Goal: Find contact information: Find contact information

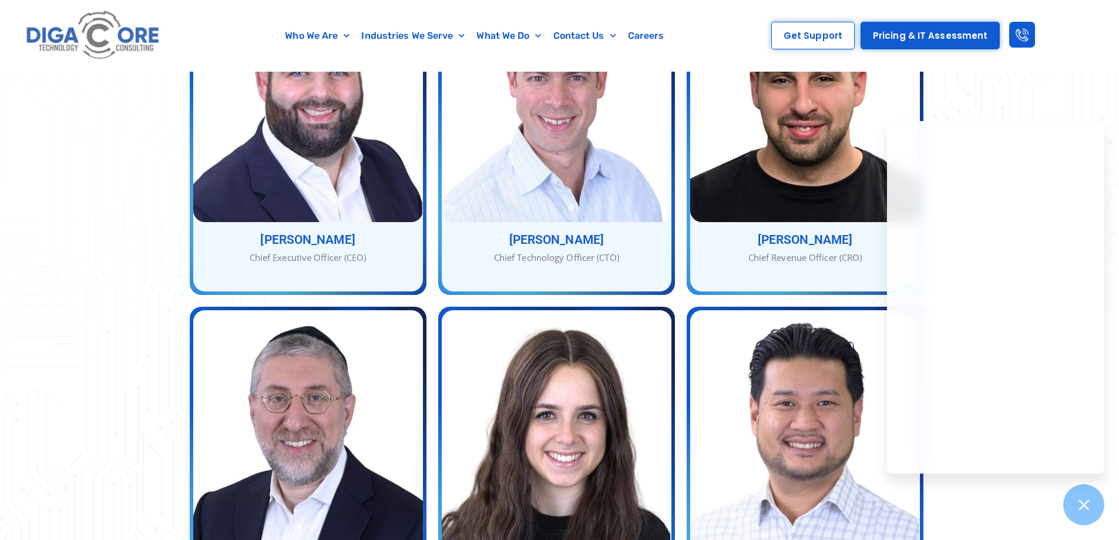
scroll to position [571, 0]
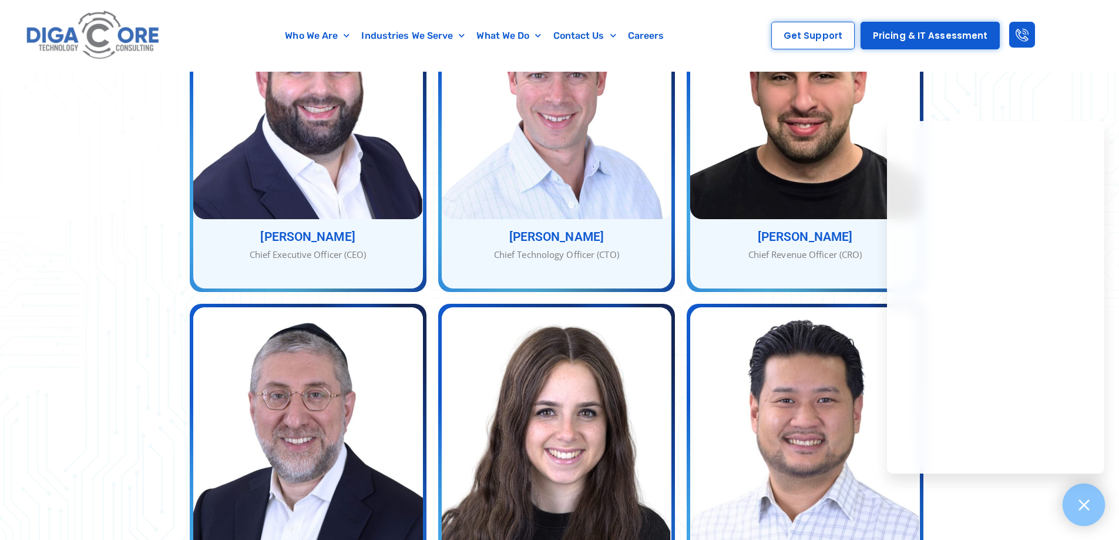
click at [1095, 499] on div at bounding box center [1083, 504] width 43 height 43
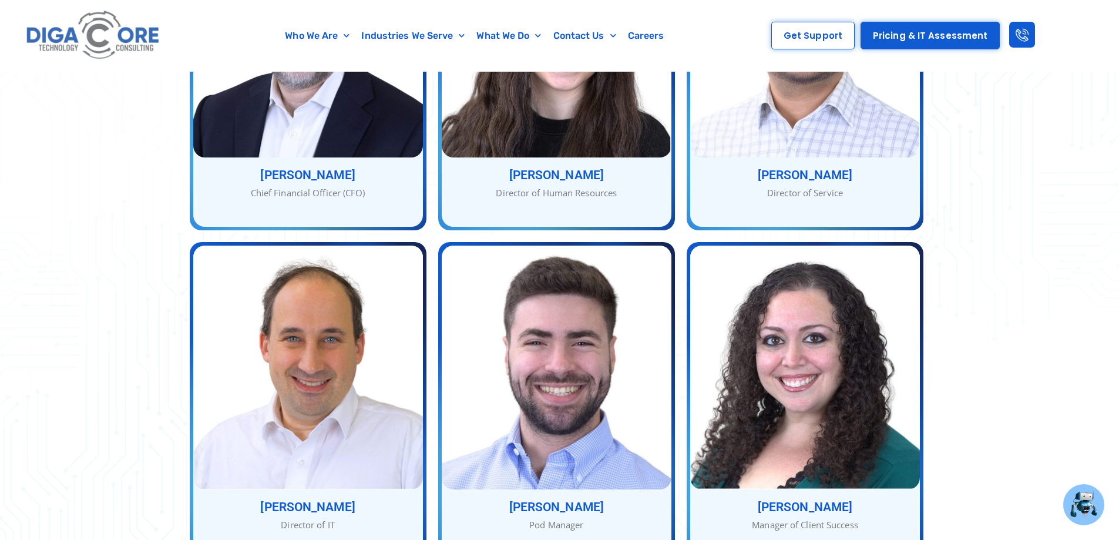
scroll to position [997, 0]
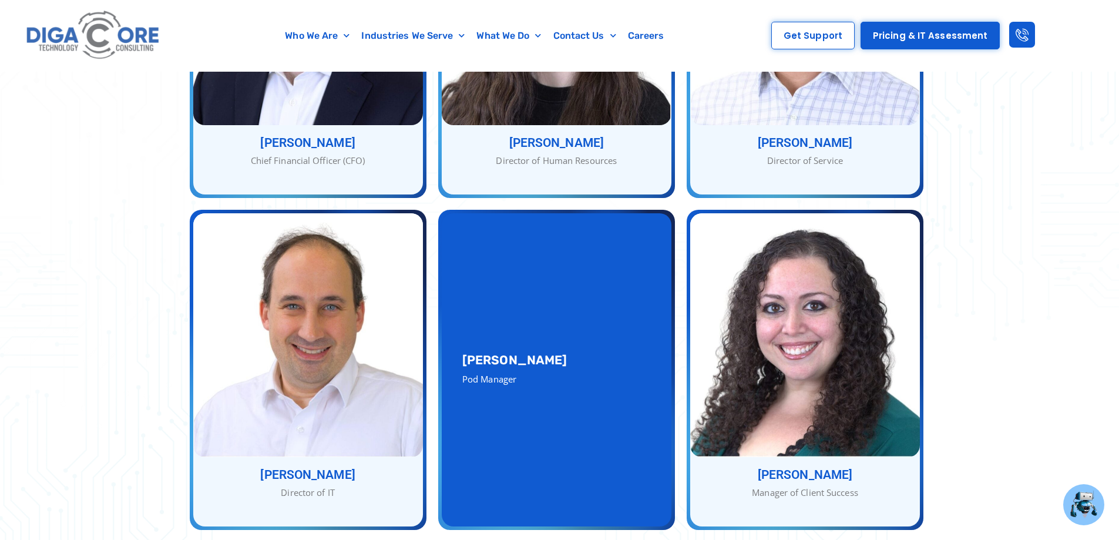
click at [566, 454] on div "Rob Wenger Pod Manager Rob Wenger Pod Manager" at bounding box center [557, 369] width 230 height 313
click at [484, 354] on h3 "Rob Wenger" at bounding box center [556, 360] width 189 height 12
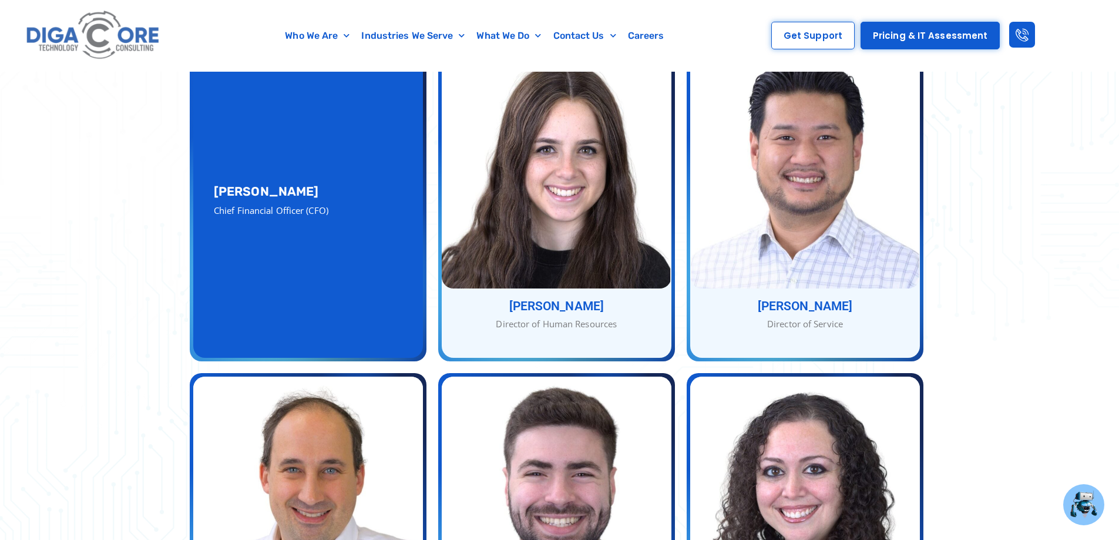
scroll to position [828, 0]
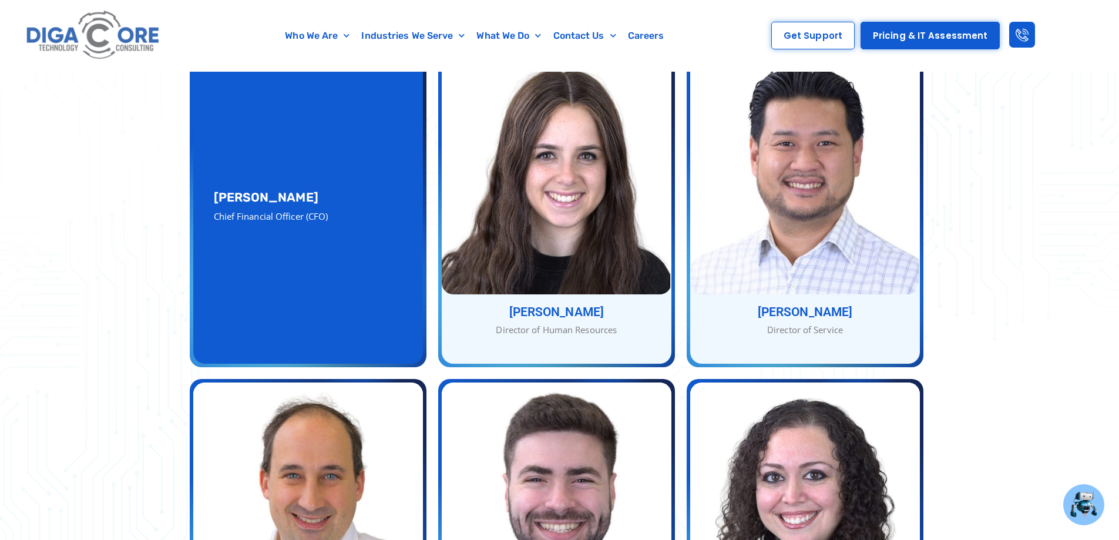
click at [271, 210] on div "Chief Financial Officer (CFO)" at bounding box center [308, 217] width 189 height 14
click at [257, 191] on h3 "Shimon Lax" at bounding box center [308, 197] width 189 height 12
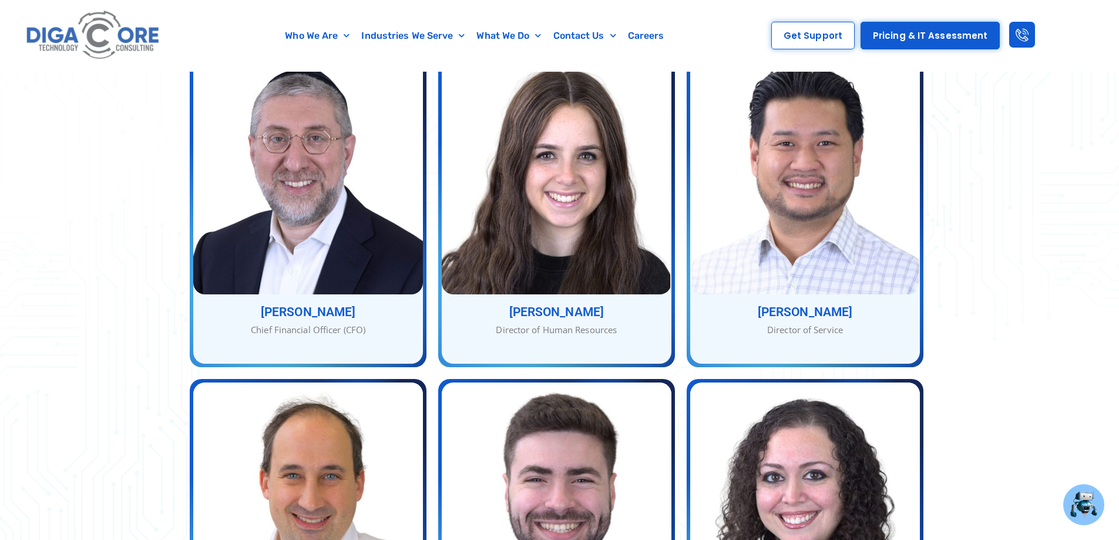
drag, startPoint x: 1118, startPoint y: 245, endPoint x: 1109, endPoint y: 199, distance: 47.1
click at [1109, 199] on div "Our Service Team With many combined years of experience, Nathan, Abe, and Jacob…" at bounding box center [559, 135] width 1119 height 1246
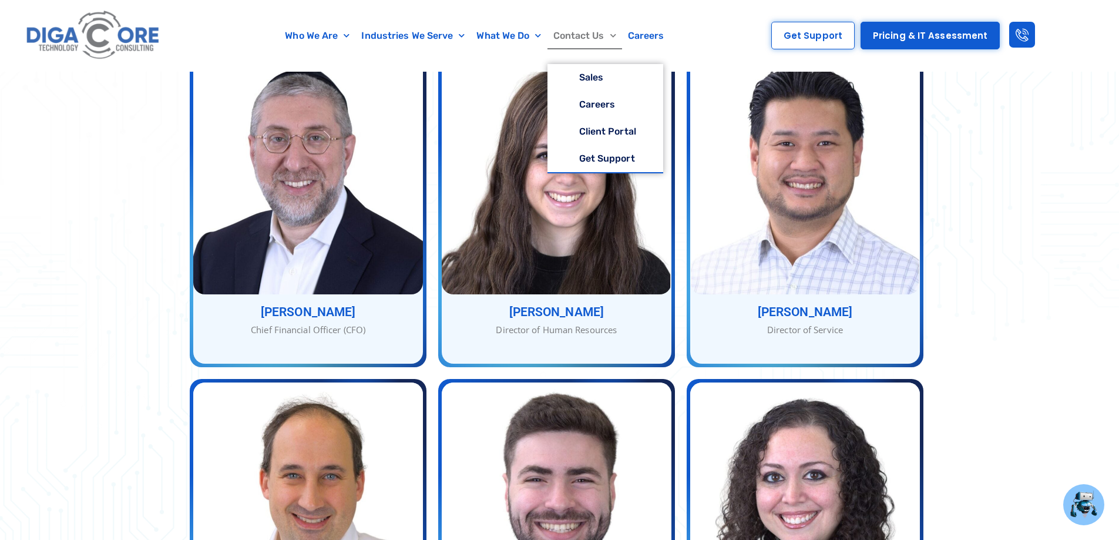
click at [561, 32] on link "Contact Us" at bounding box center [584, 35] width 75 height 27
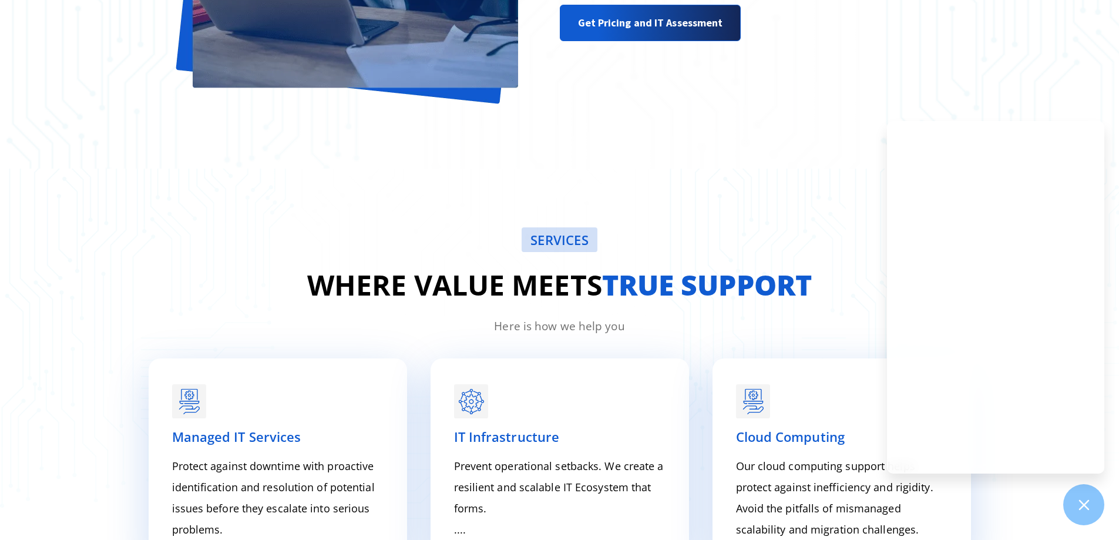
scroll to position [1357, 0]
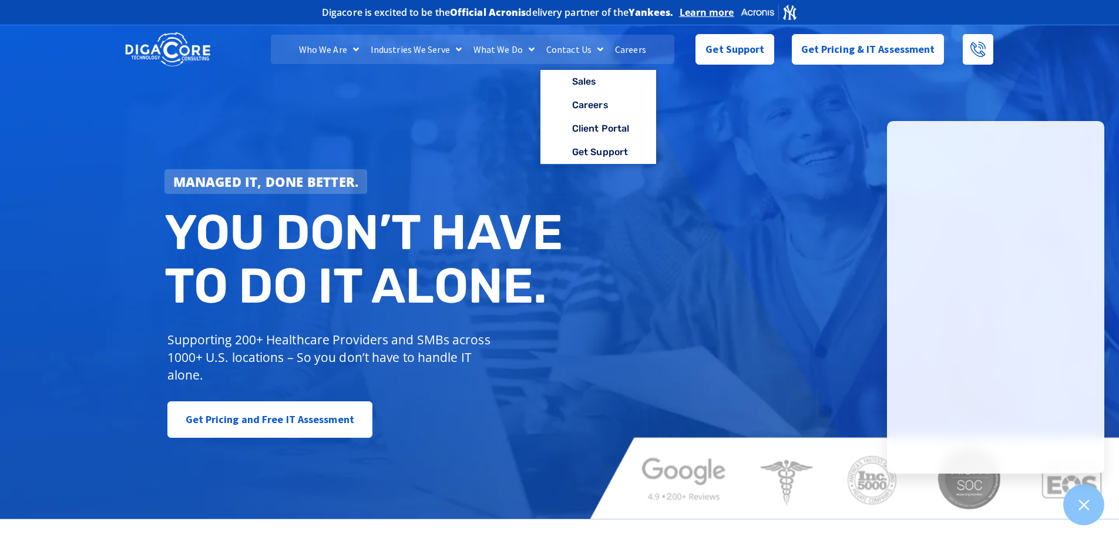
click at [557, 48] on link "Contact Us" at bounding box center [574, 49] width 69 height 29
